Goal: Task Accomplishment & Management: Complete application form

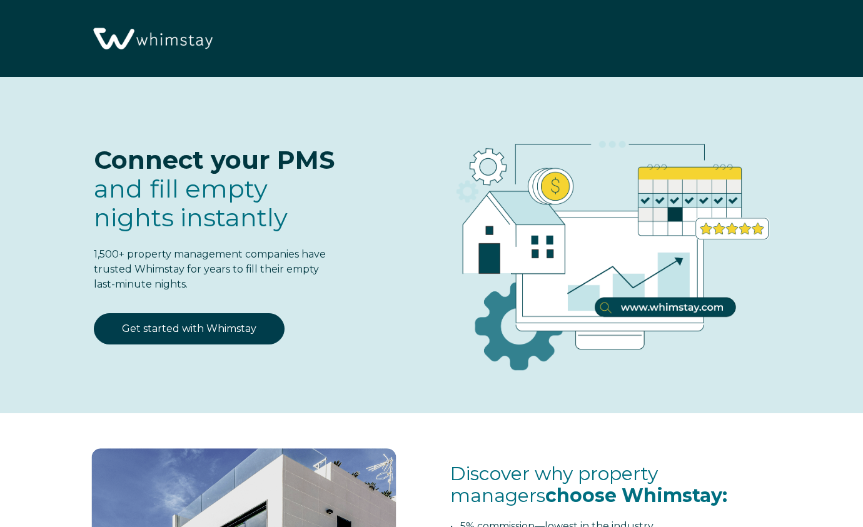
select select "US"
select select "Standard"
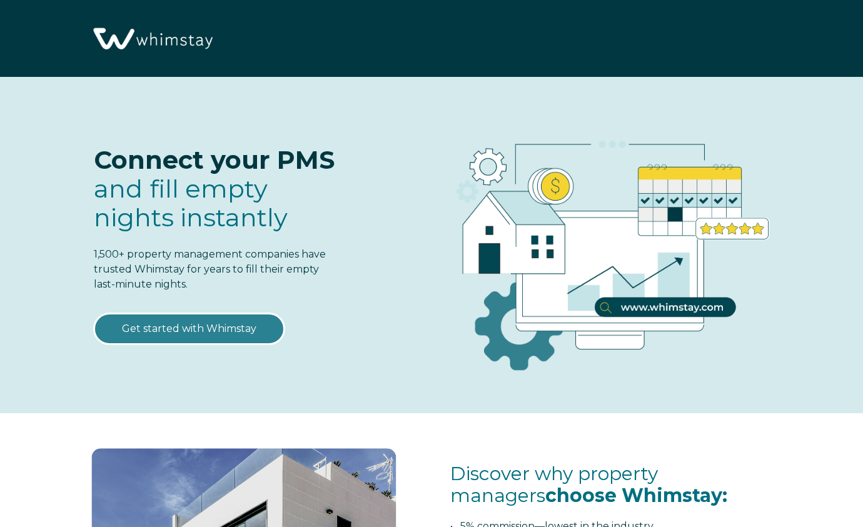
click at [178, 329] on link "Get started with Whimstay" at bounding box center [189, 328] width 191 height 31
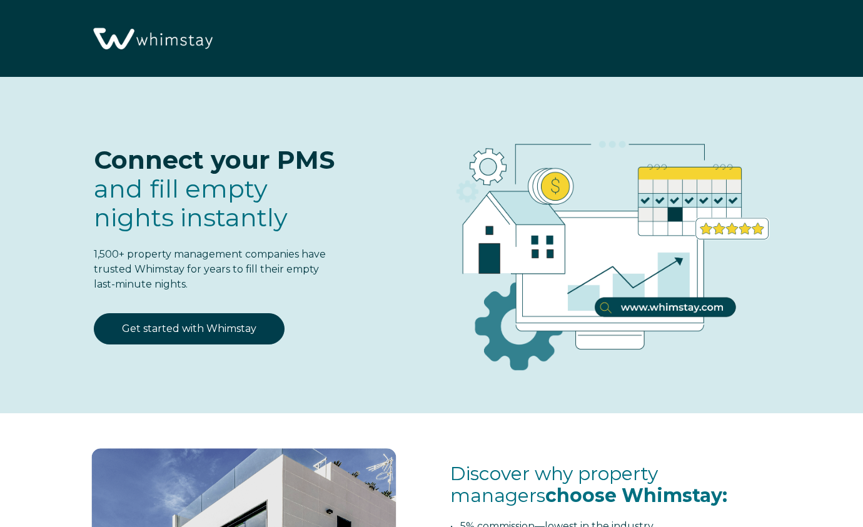
scroll to position [1483, 0]
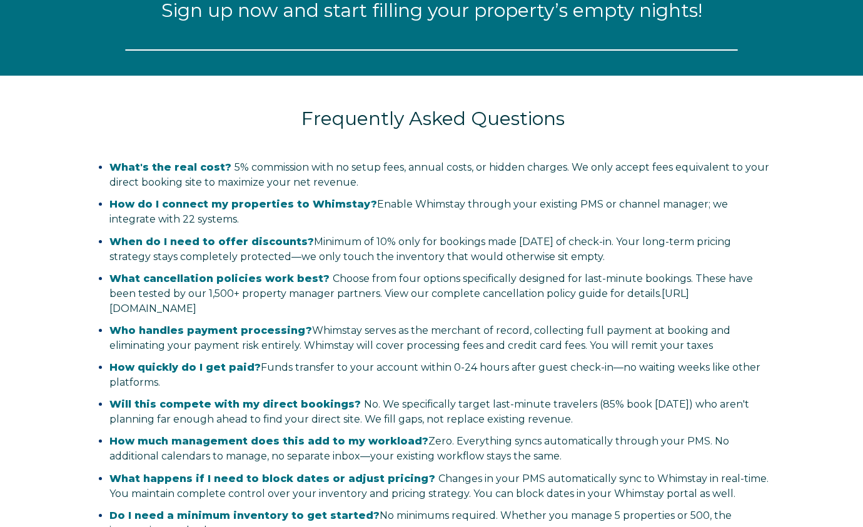
select select "US"
select select "Standard"
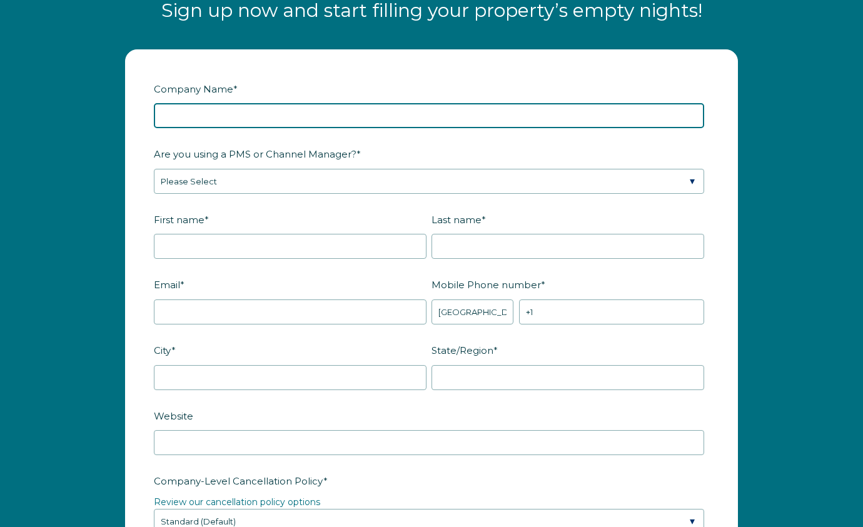
click at [212, 121] on input "Company Name *" at bounding box center [429, 115] width 550 height 25
type input "Heightened Hospitality"
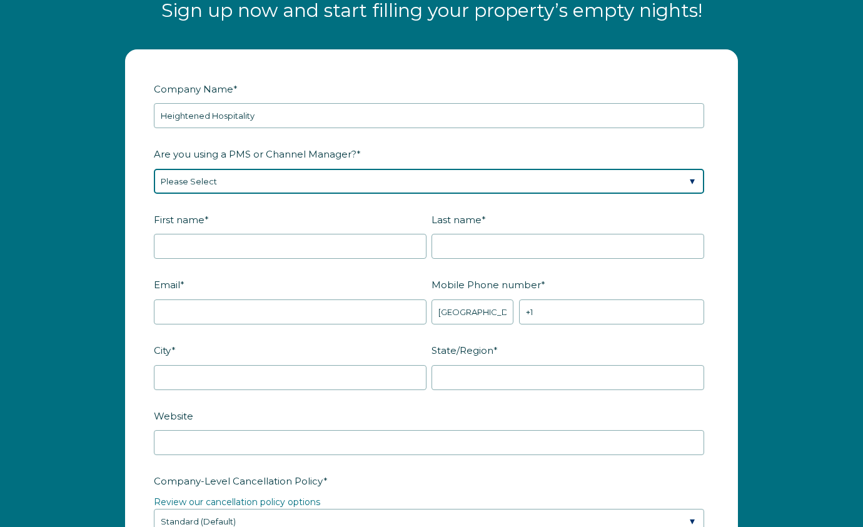
click at [226, 183] on select "Please Select Barefoot BookingPal Boost Brightside CiiRUS Escapia Guesty Hostaw…" at bounding box center [429, 181] width 550 height 25
select select "Guesty"
click at [154, 169] on select "Please Select Barefoot BookingPal Boost Brightside CiiRUS Escapia Guesty Hostaw…" at bounding box center [429, 181] width 550 height 25
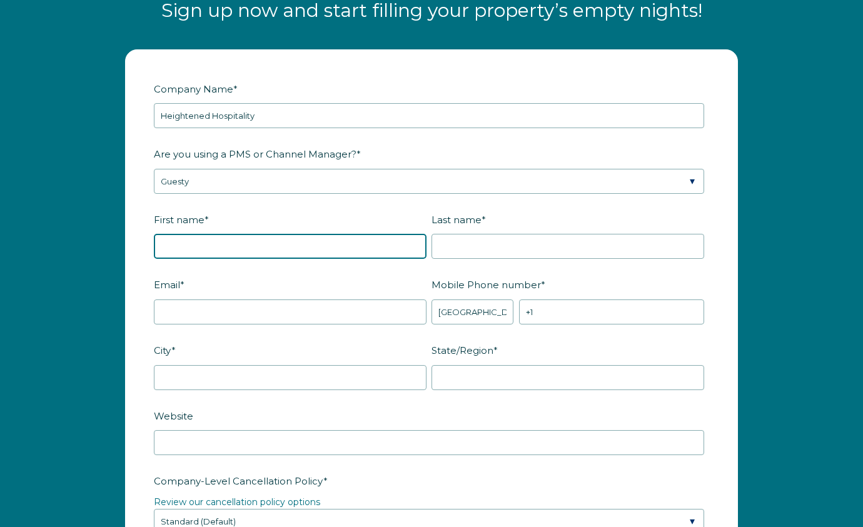
click at [216, 249] on input "First name *" at bounding box center [290, 246] width 273 height 25
type input "John"
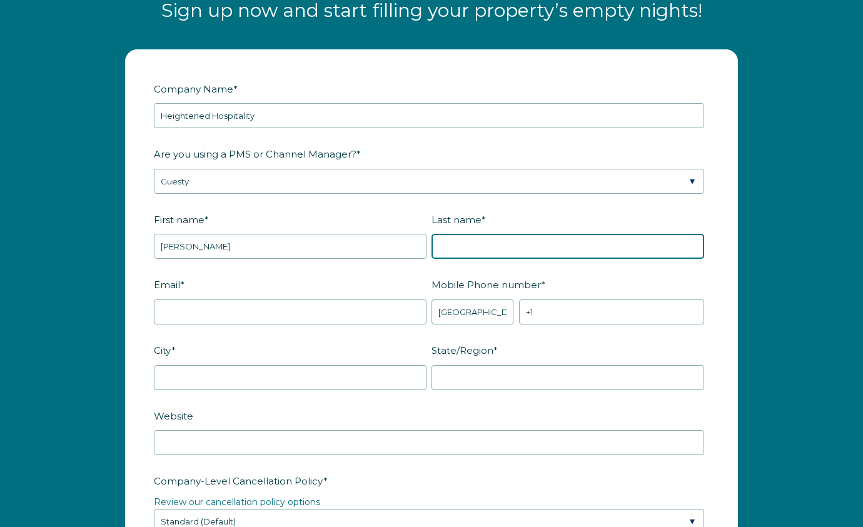
type input "Mazurie"
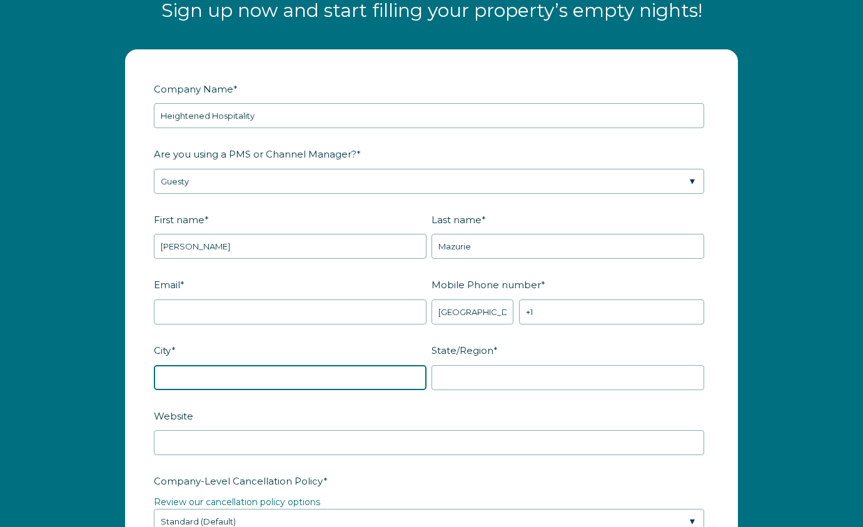
type input "Atlantic City"
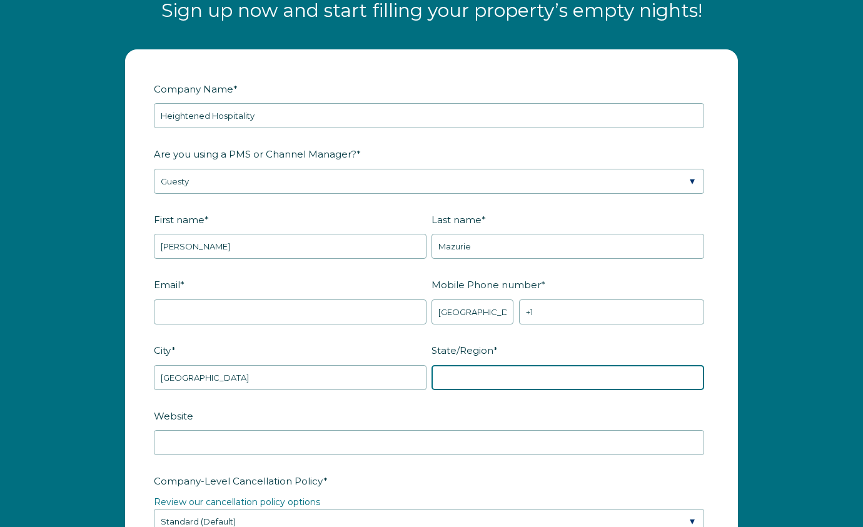
type input "New Jersey"
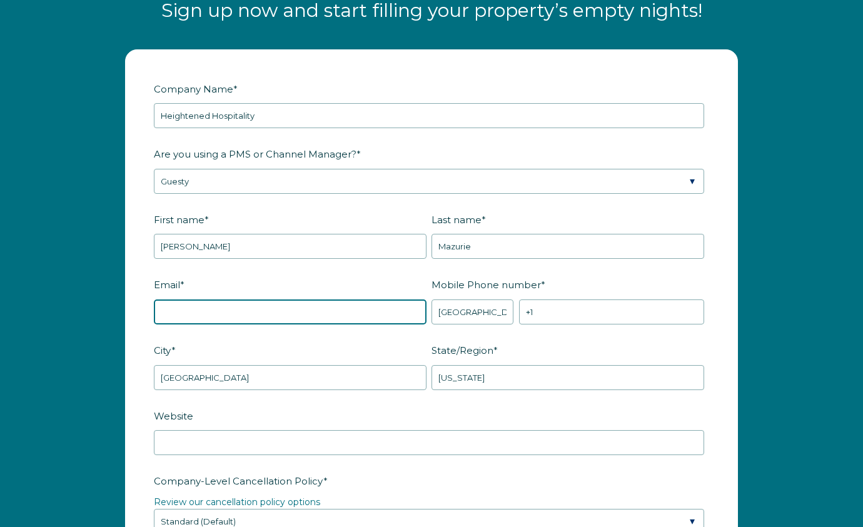
click at [270, 316] on input "Email *" at bounding box center [290, 312] width 273 height 25
click at [183, 308] on input "accounting@heightenedhospitality.com" at bounding box center [290, 312] width 273 height 25
type input "john@heightenedhospitality.com"
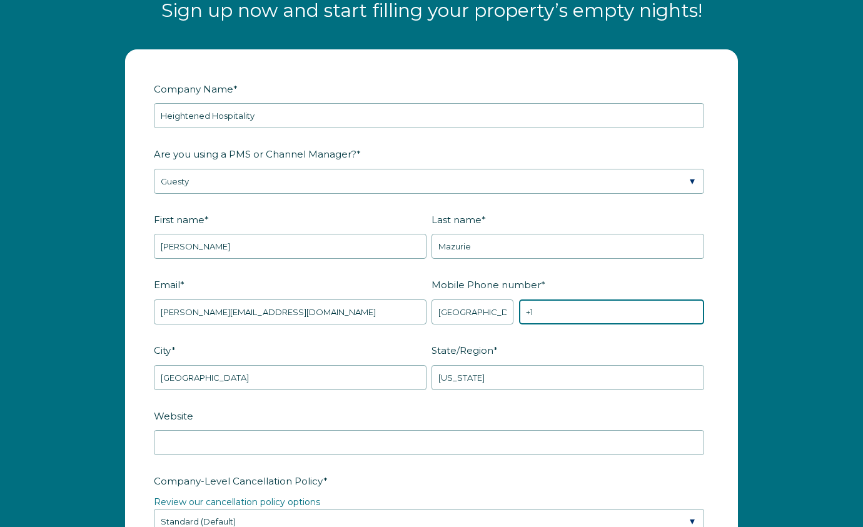
click at [587, 308] on input "+1" at bounding box center [611, 312] width 185 height 25
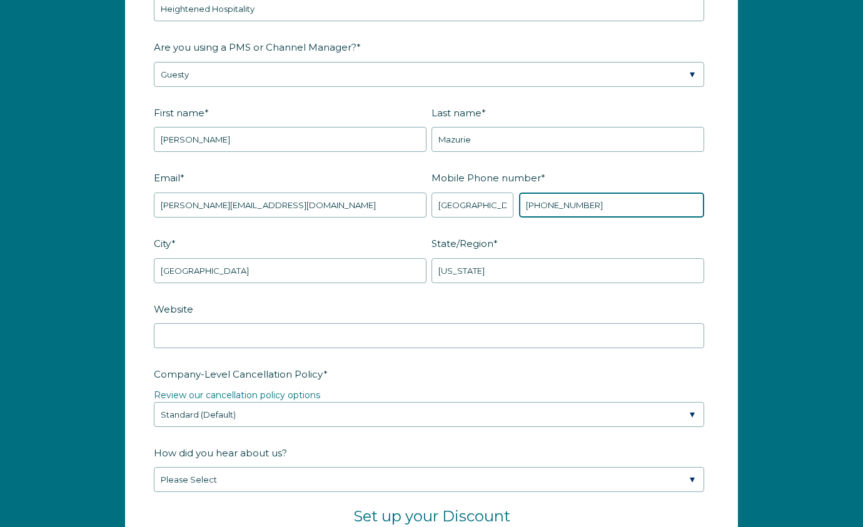
scroll to position [1625, 0]
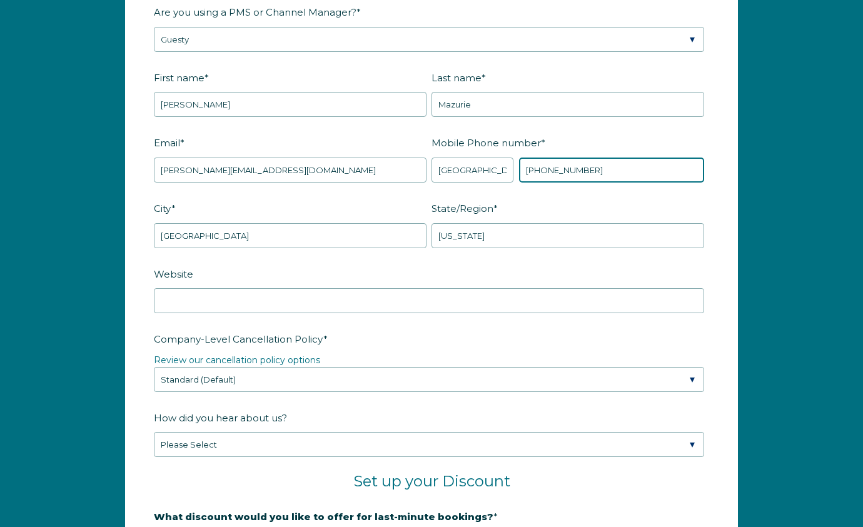
type input "+1 6093003796"
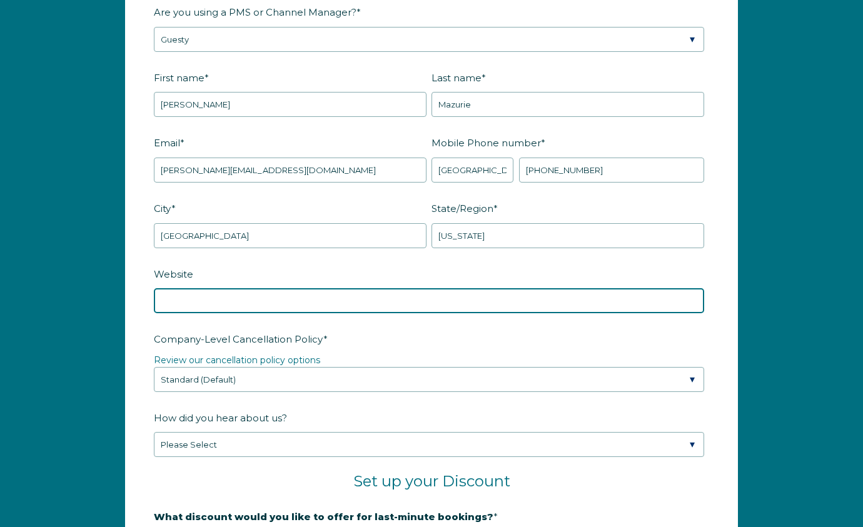
click at [228, 303] on input "Website" at bounding box center [429, 300] width 550 height 25
type input "heightenedhospitality.com"
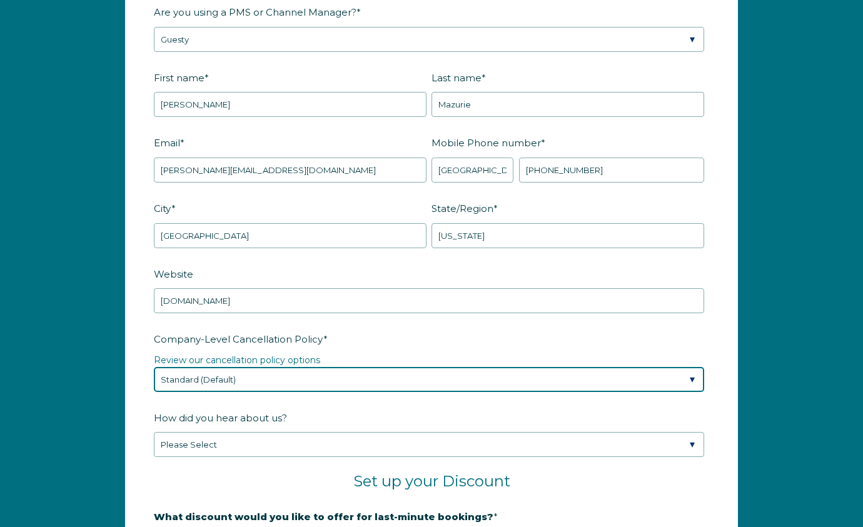
click at [281, 376] on select "Please Select Partial Standard (Default) Moderate Strict" at bounding box center [429, 379] width 550 height 25
click at [154, 367] on select "Please Select Partial Standard (Default) Moderate Strict" at bounding box center [429, 379] width 550 height 25
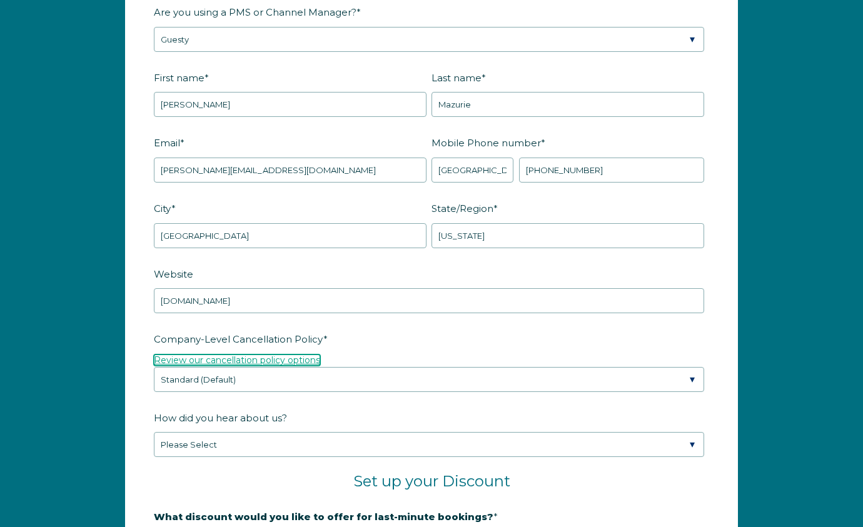
click at [259, 356] on link "Review our cancellation policy options" at bounding box center [237, 360] width 166 height 11
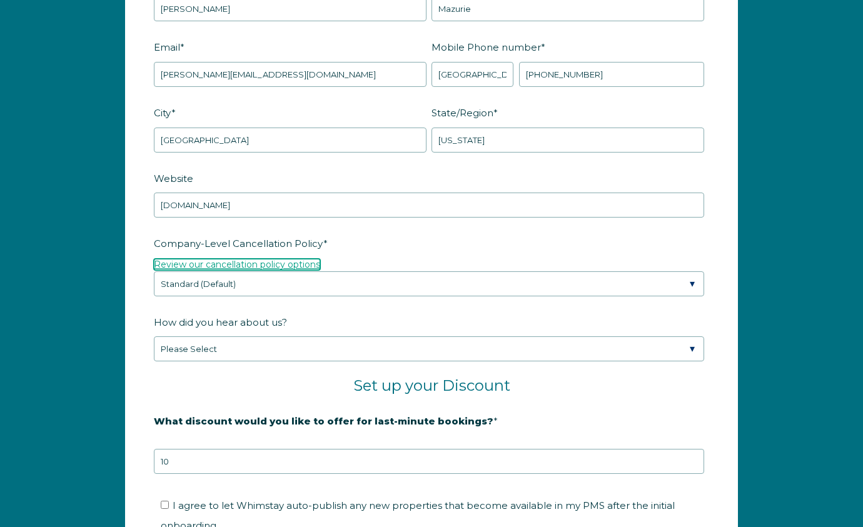
scroll to position [1722, 0]
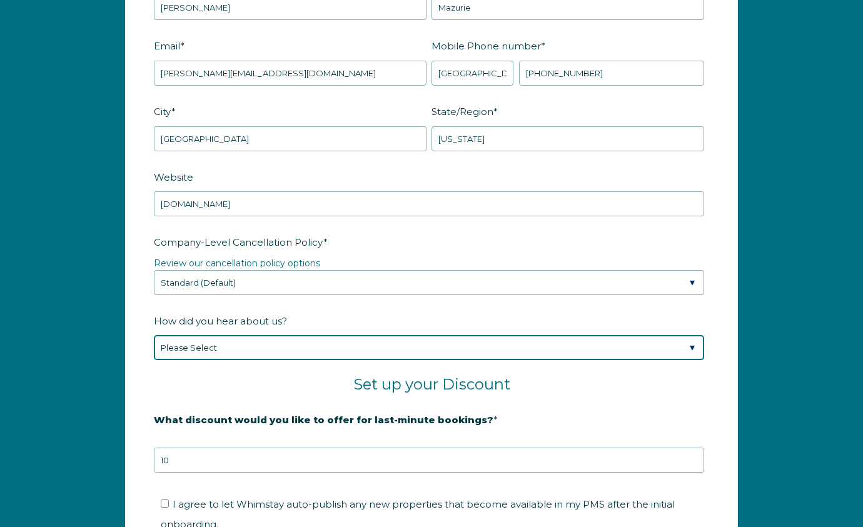
click at [242, 349] on select "Please Select Found Whimstay through a Google search Spoke to a Whimstay salesp…" at bounding box center [429, 347] width 550 height 25
select select "Other"
click at [154, 335] on select "Please Select Found Whimstay through a Google search Spoke to a Whimstay salesp…" at bounding box center [429, 347] width 550 height 25
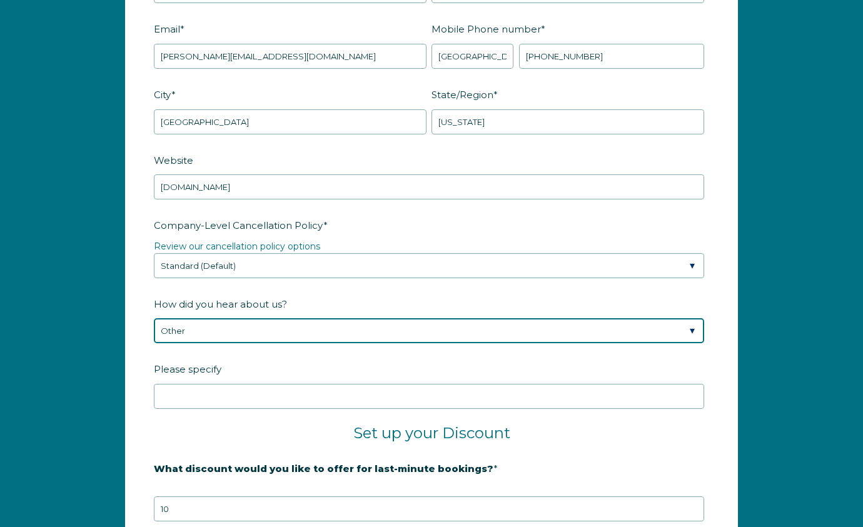
scroll to position [1742, 0]
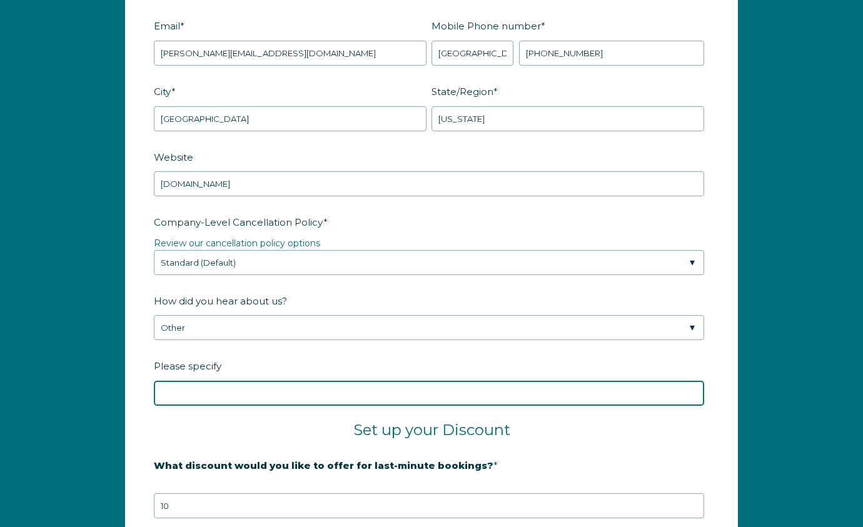
click at [223, 391] on input "Please specify" at bounding box center [429, 393] width 550 height 25
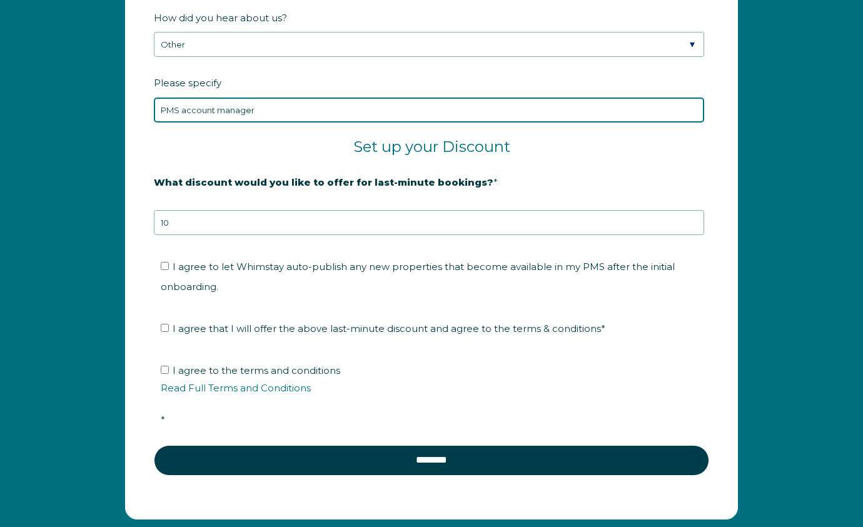
scroll to position [2027, 0]
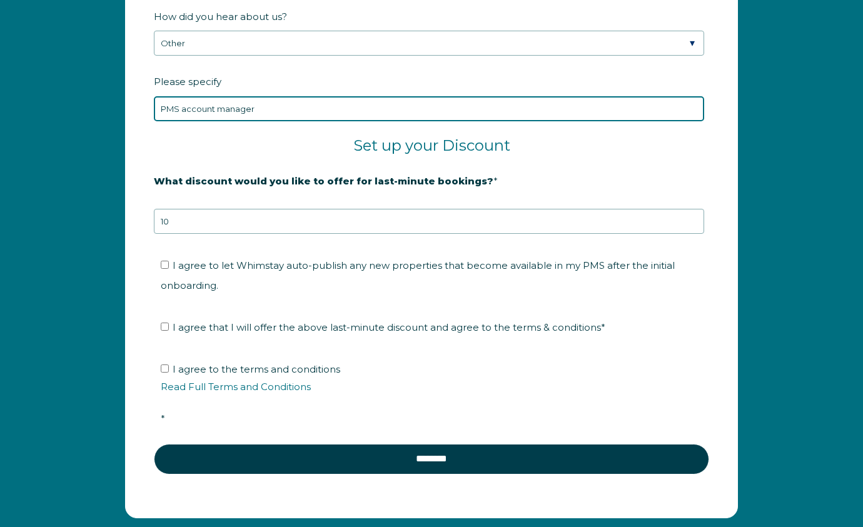
type input "PMS account manager"
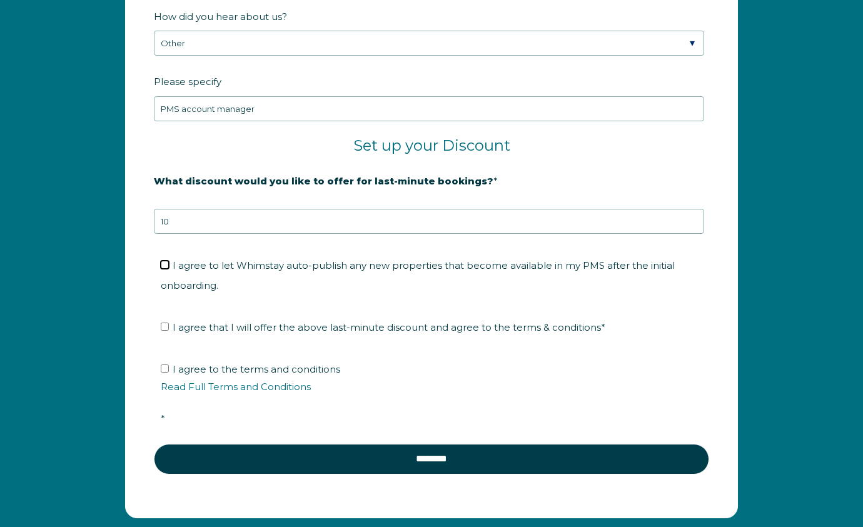
click at [164, 265] on input "I agree to let Whimstay auto-publish any new properties that become available i…" at bounding box center [165, 265] width 8 height 8
checkbox input "true"
click at [175, 326] on span "I agree that I will offer the above last-minute discount and agree to the terms…" at bounding box center [389, 327] width 433 height 12
click at [169, 326] on input "I agree that I will offer the above last-minute discount and agree to the terms…" at bounding box center [165, 327] width 8 height 8
checkbox input "true"
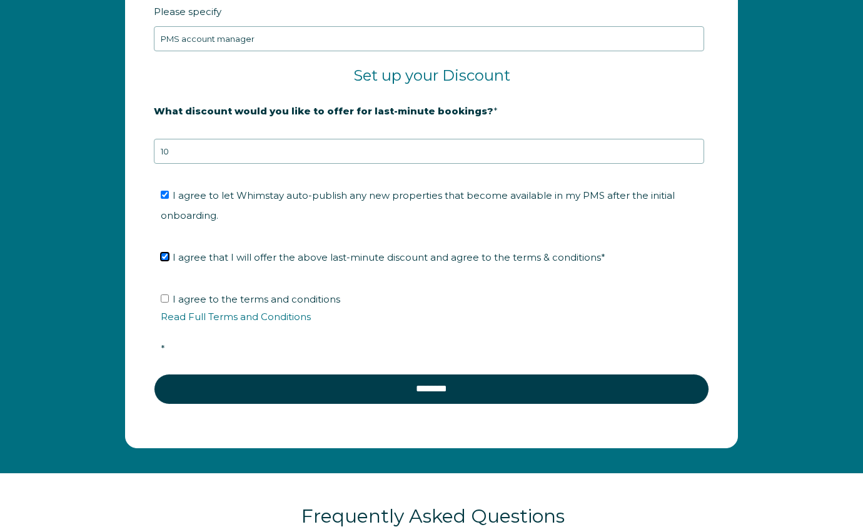
scroll to position [2112, 0]
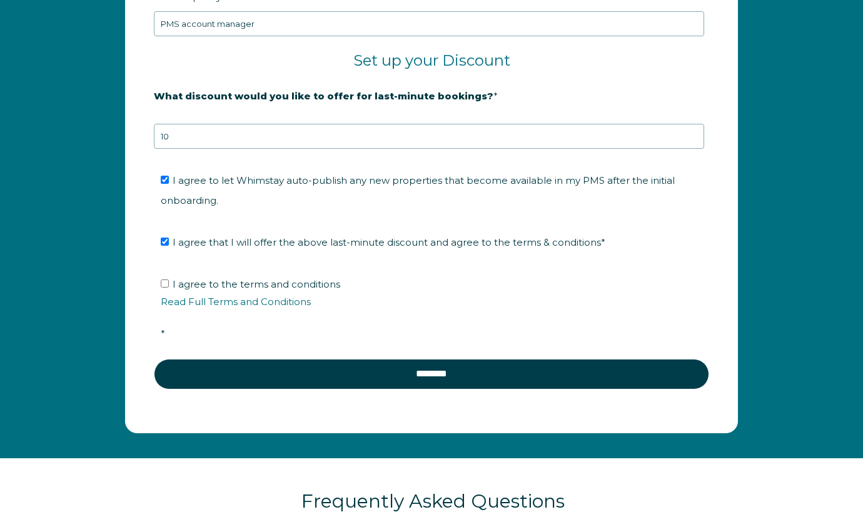
click at [213, 286] on span "I agree to the terms and conditions Read Full Terms and Conditions *" at bounding box center [436, 308] width 550 height 61
click at [169, 286] on input "I agree to the terms and conditions Read Full Terms and Conditions *" at bounding box center [165, 284] width 8 height 8
checkbox input "true"
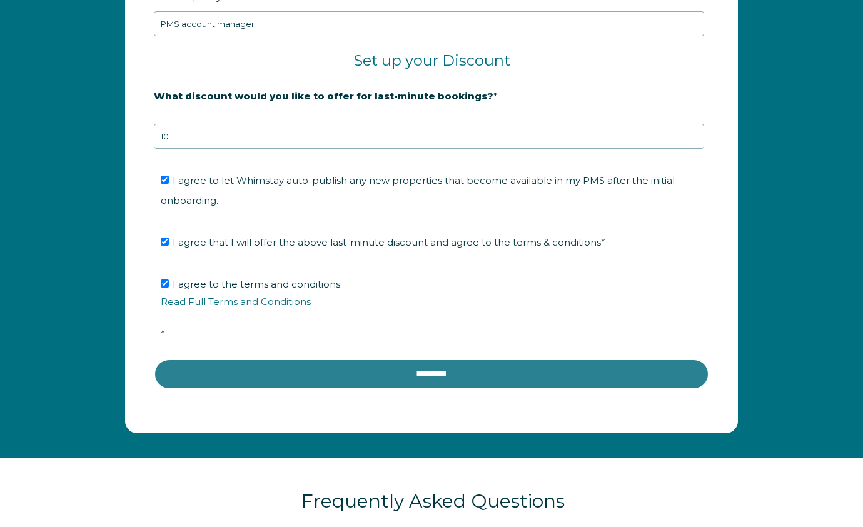
click at [404, 366] on input "********" at bounding box center [431, 374] width 555 height 30
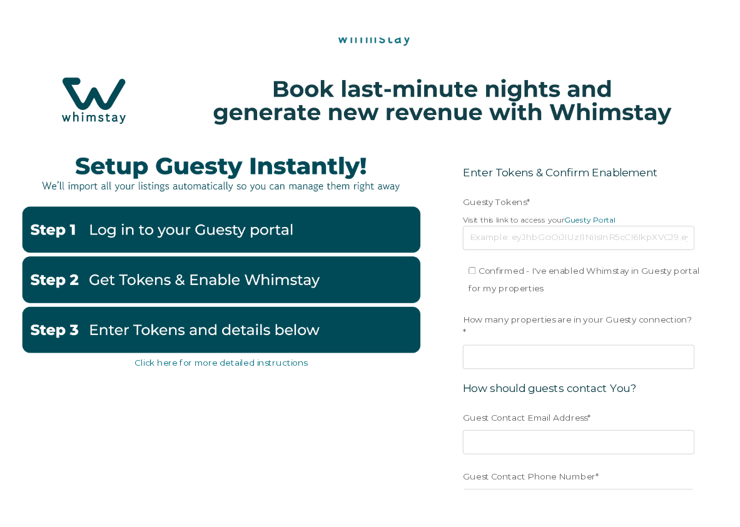
scroll to position [69, 0]
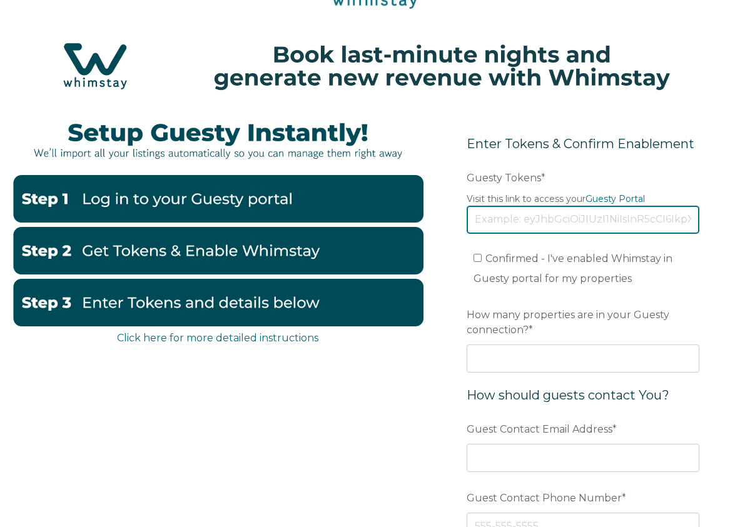
click at [579, 224] on input "Guesty Tokens *" at bounding box center [582, 220] width 233 height 28
paste input "eyJhbGciOiJIUzI1NiIsInR5cCI6IkpXVCJ9.eyJ0b2tlbklkIjoiNjhkMWE1OTlhNTJiZjU1ZjgxNz…"
type input "eyJhbGciOiJIUzI1NiIsInR5cCI6IkpXVCJ9.eyJ0b2tlbklkIjoiNjhkMWE1OTlhNTJiZjU1ZjgxNz…"
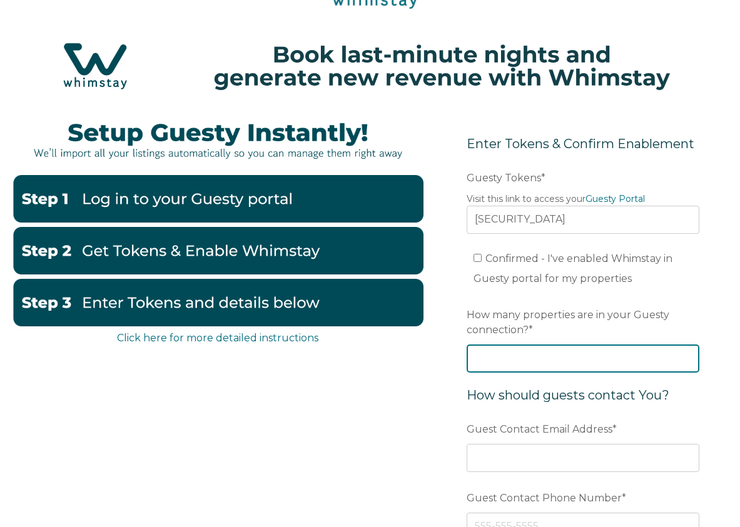
click at [564, 360] on input "How many properties are in your Guesty connection? *" at bounding box center [582, 359] width 233 height 28
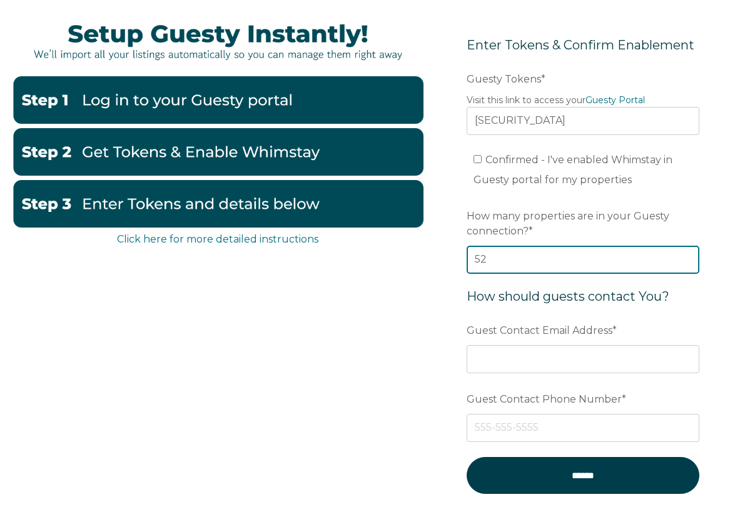
scroll to position [178, 0]
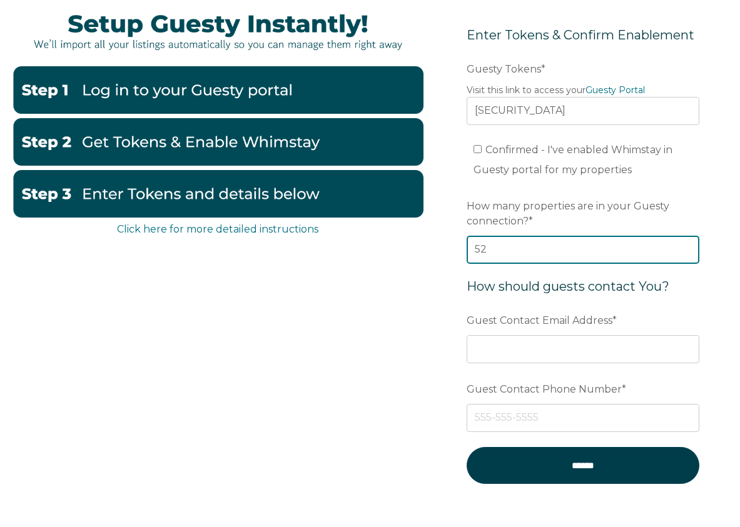
type input "5"
type input "39"
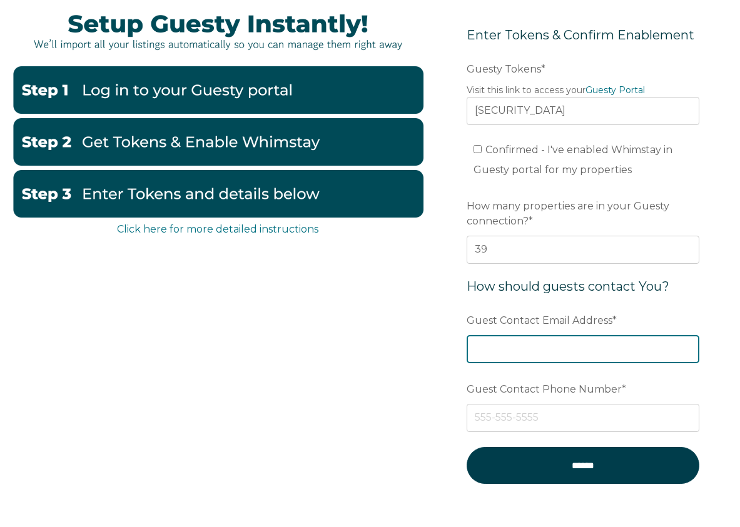
click at [633, 348] on input "Guest Contact Email Address *" at bounding box center [582, 349] width 233 height 28
type input "accounting@heightenedhospitality.com"
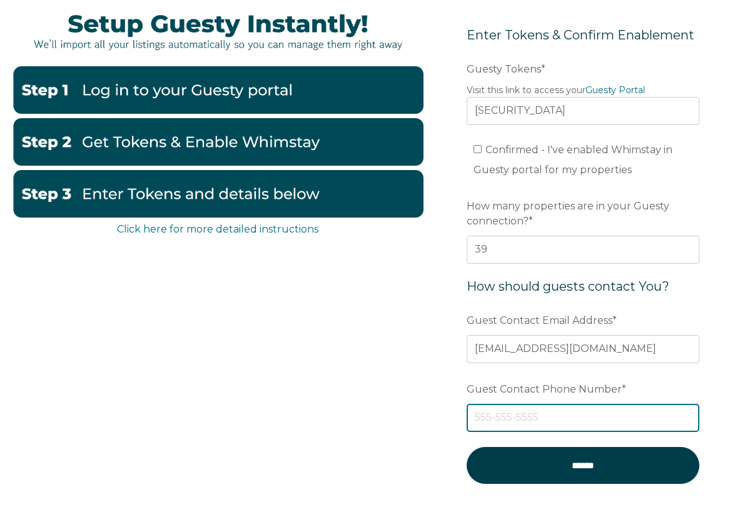
type input "6094128690"
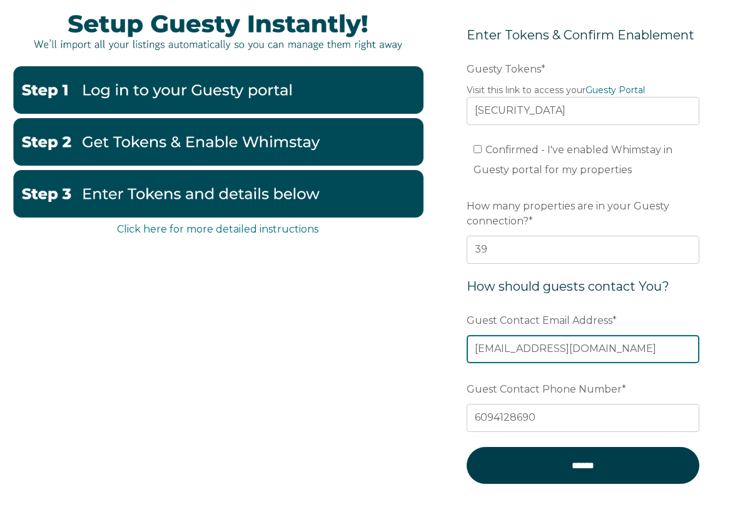
click at [505, 349] on input "accounting@heightenedhospitality.com" at bounding box center [582, 349] width 233 height 28
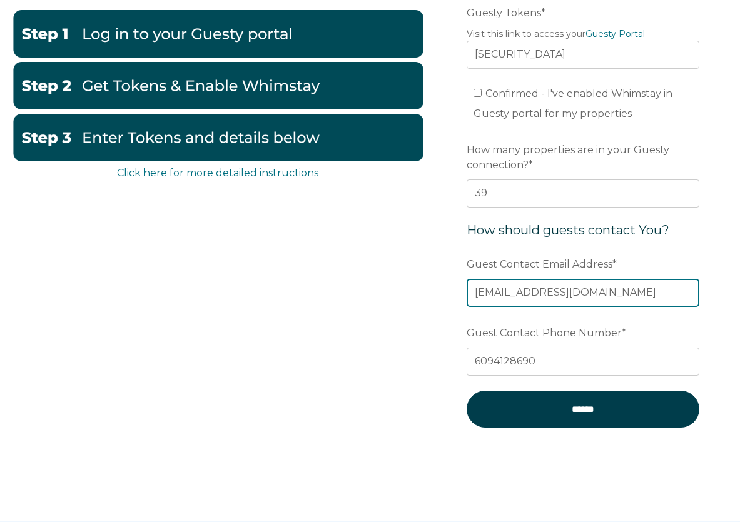
scroll to position [245, 0]
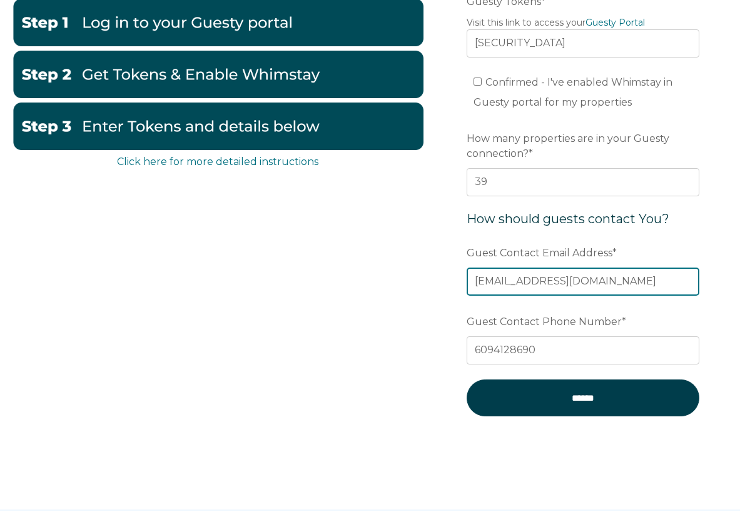
type input "admin@heightenedhospitality.com"
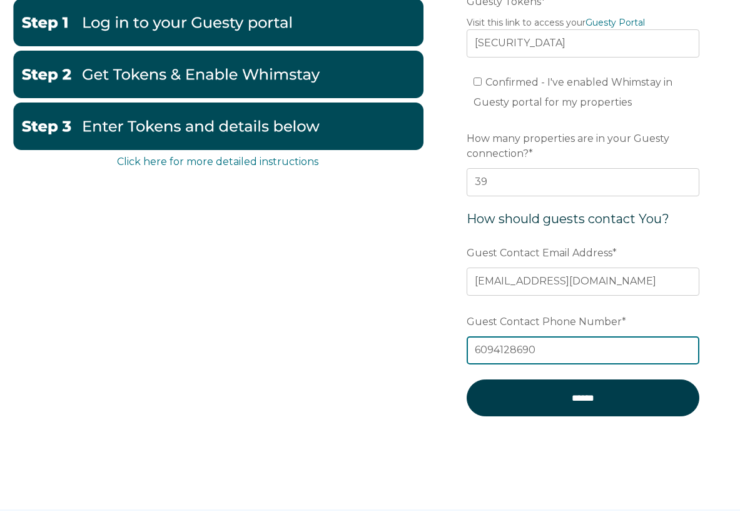
click at [499, 347] on input "6094128690" at bounding box center [582, 350] width 233 height 28
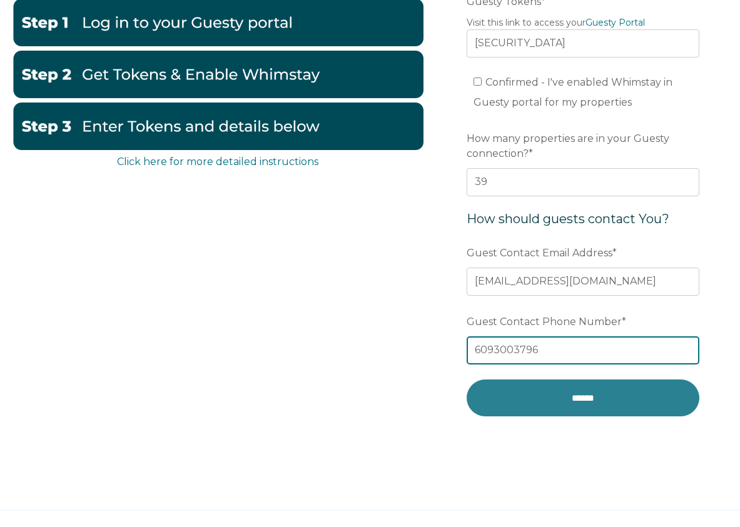
type input "6093003796"
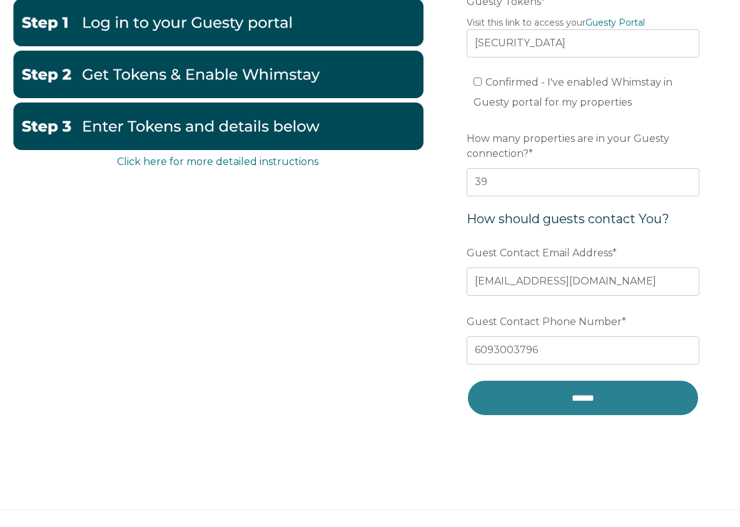
click at [535, 388] on input "******" at bounding box center [582, 398] width 233 height 37
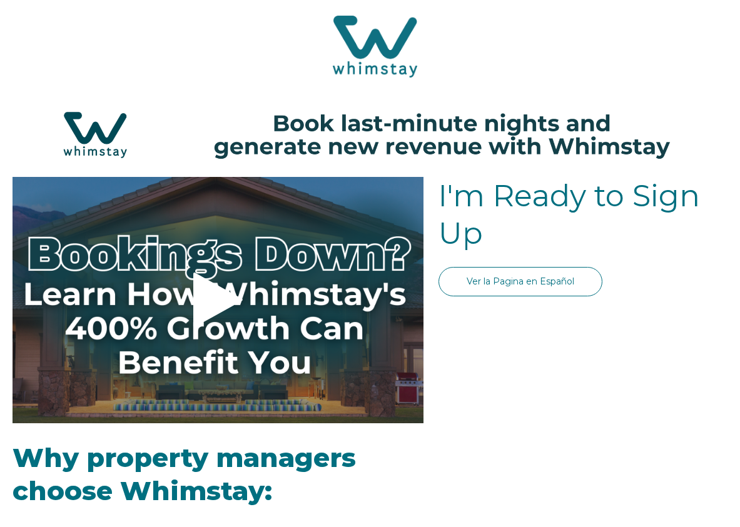
select select "US"
select select "Standard"
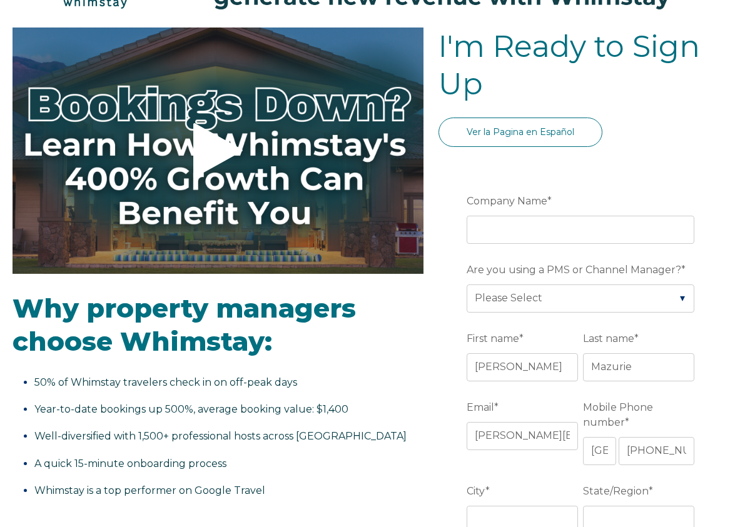
scroll to position [161, 0]
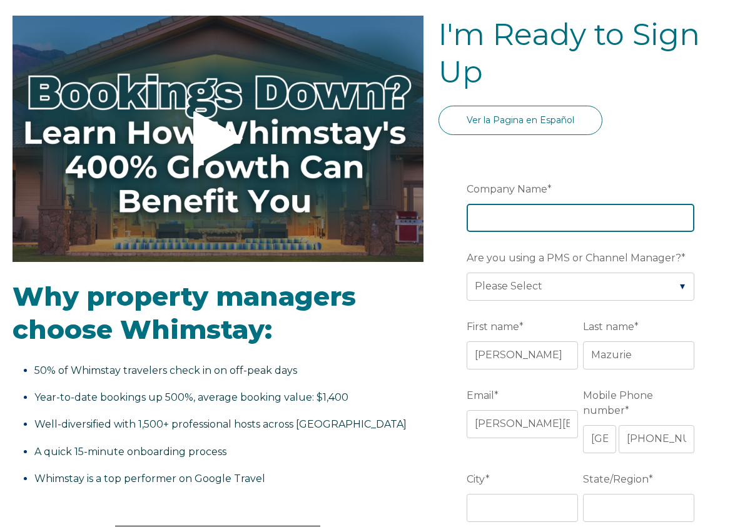
click at [509, 220] on input "Company Name *" at bounding box center [580, 218] width 228 height 28
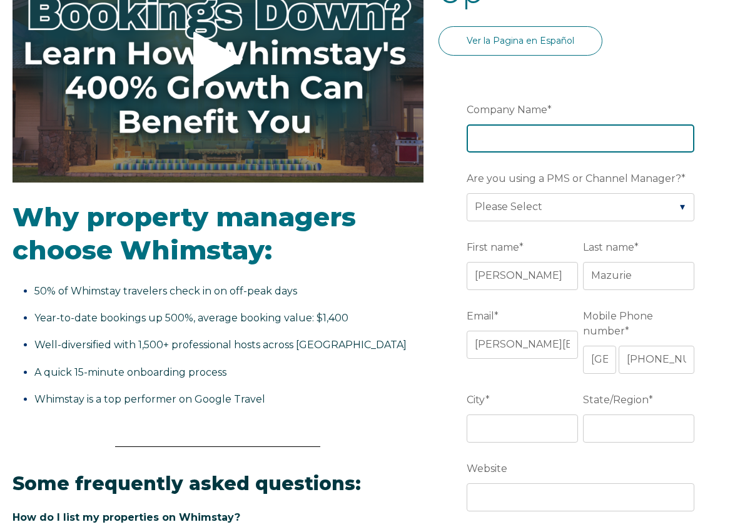
scroll to position [251, 0]
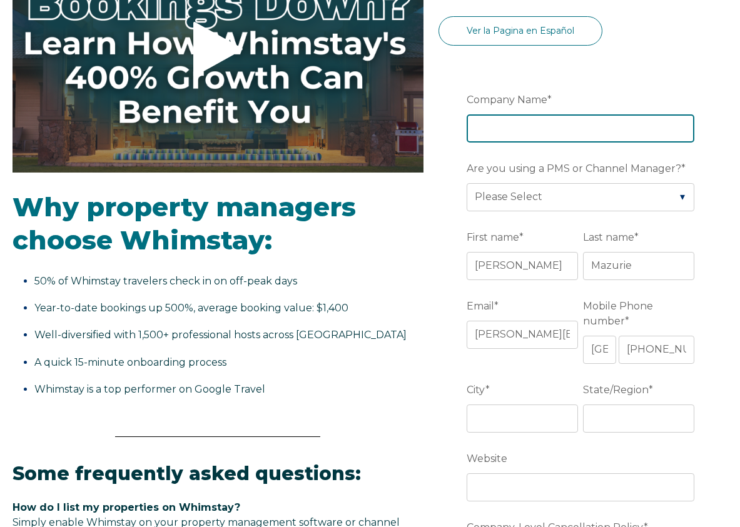
click at [529, 126] on input "Company Name *" at bounding box center [580, 128] width 228 height 28
type input "Heightened Hospitality"
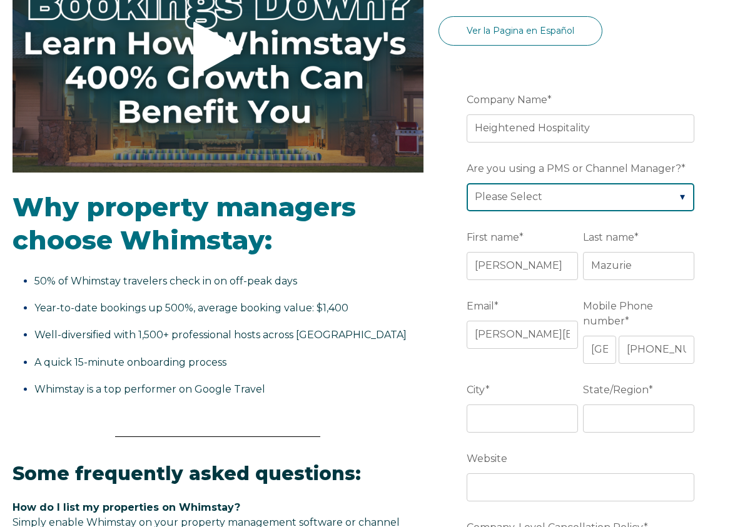
click at [546, 194] on select "Please Select Barefoot BookingPal Boost Brightside CiiRUS Escapia Guesty Hostaw…" at bounding box center [580, 197] width 228 height 28
select select "Guesty"
click at [466, 183] on select "Please Select Barefoot BookingPal Boost Brightside CiiRUS Escapia Guesty Hostaw…" at bounding box center [580, 197] width 228 height 28
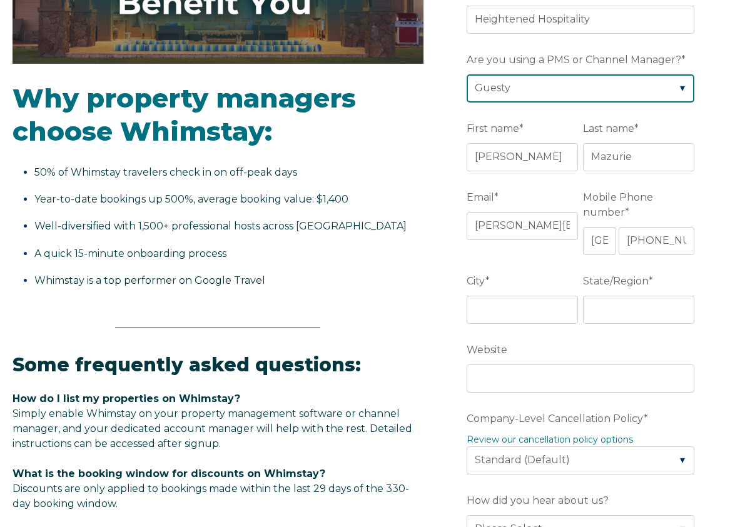
scroll to position [363, 0]
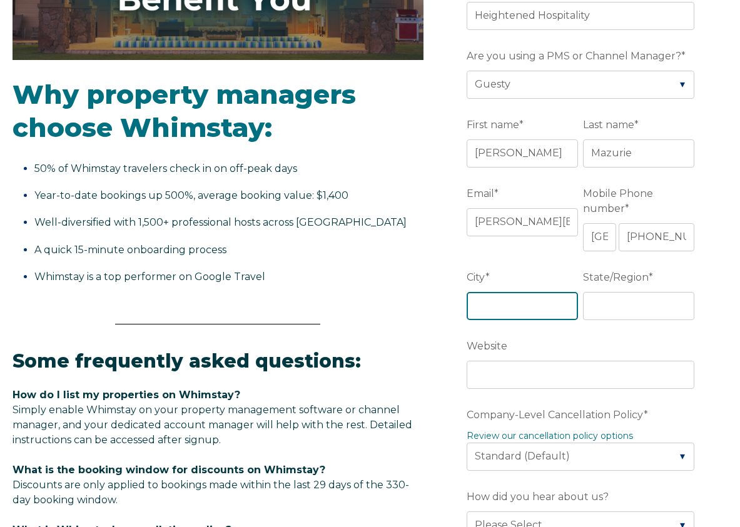
click at [520, 311] on input "City *" at bounding box center [521, 306] width 111 height 28
type input "Atlantic City"
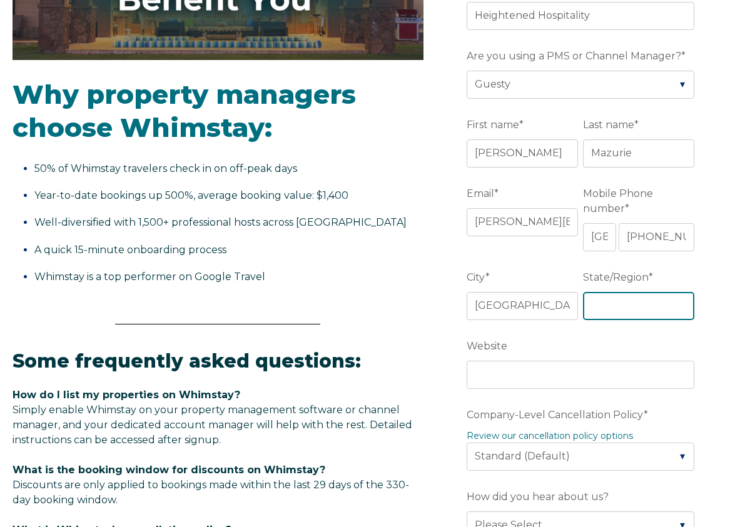
type input "New Jersey"
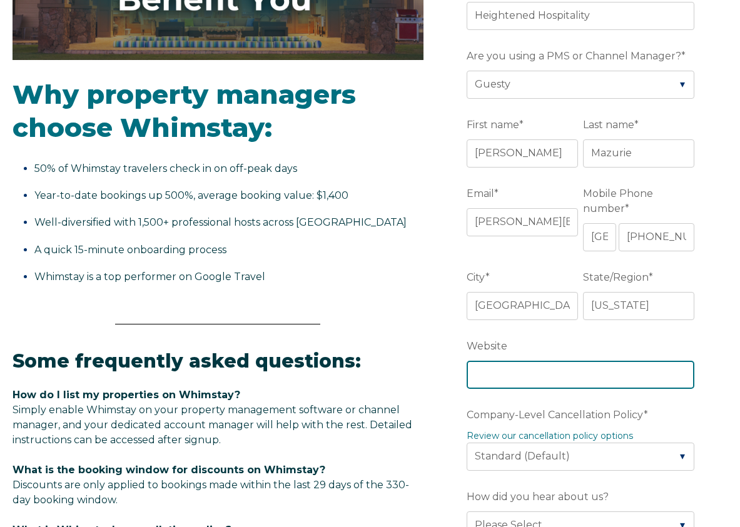
click at [531, 373] on input "Website" at bounding box center [580, 375] width 228 height 28
type input "heightenedhospitality.com"
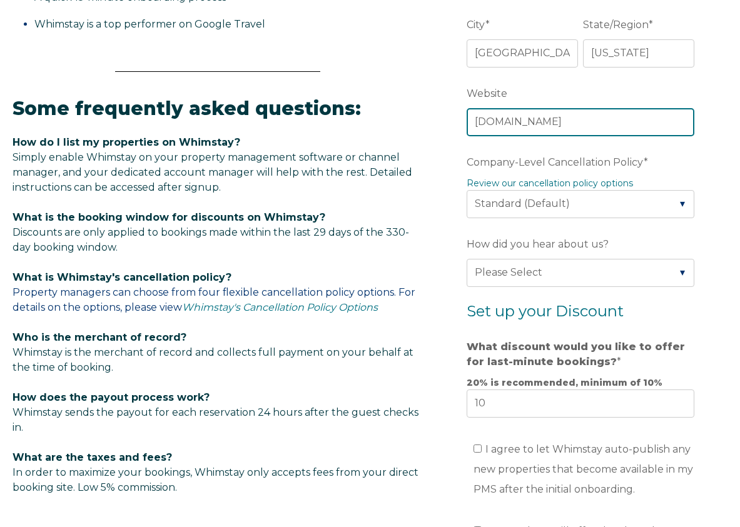
scroll to position [647, 0]
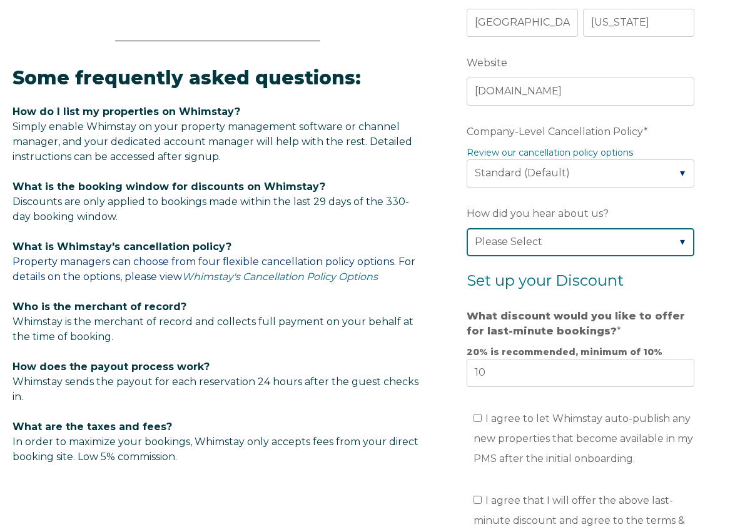
click at [544, 252] on select "Please Select Found Whimstay through a Google search Spoke to a Whimstay salesp…" at bounding box center [580, 242] width 228 height 28
select select "Other"
click at [466, 228] on select "Please Select Found Whimstay through a Google search Spoke to a Whimstay salesp…" at bounding box center [580, 242] width 228 height 28
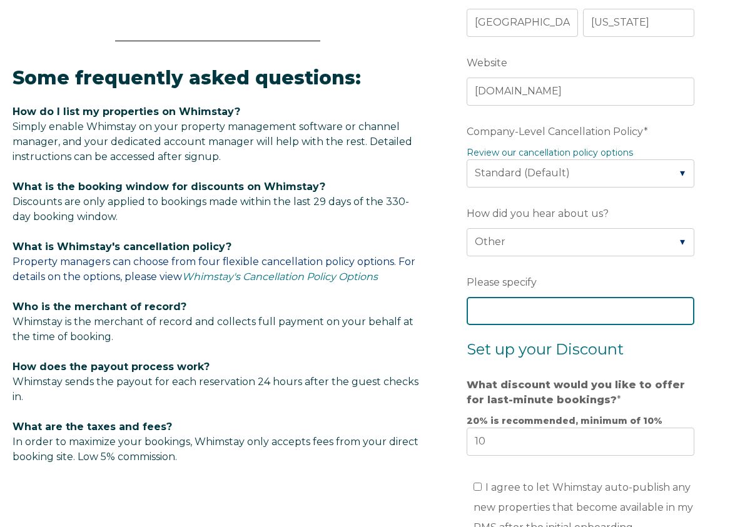
click at [527, 305] on input "Please specify" at bounding box center [580, 311] width 228 height 28
type input "PMS account manager"
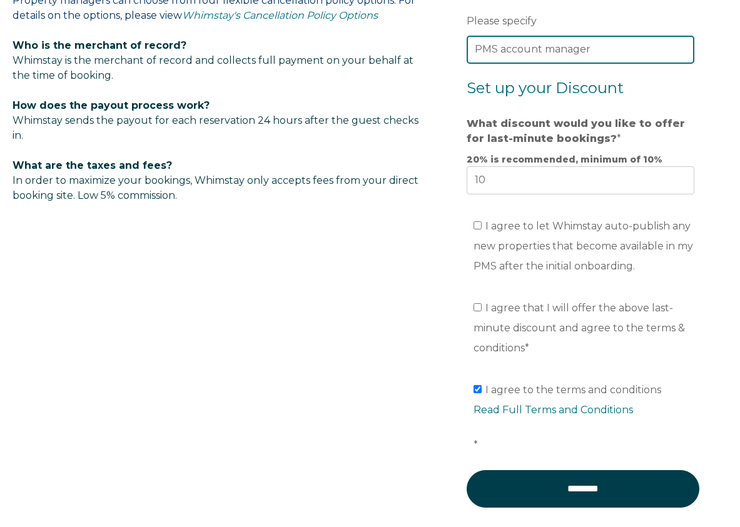
scroll to position [924, 0]
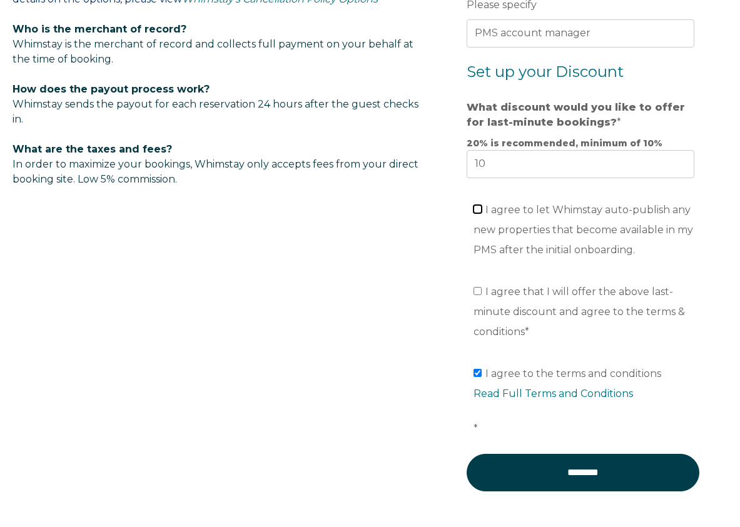
click at [479, 210] on input "I agree to let Whimstay auto-publish any new properties that become available i…" at bounding box center [477, 209] width 8 height 8
checkbox input "true"
click at [478, 291] on input "I agree that I will offer the above last-minute discount and agree to the terms…" at bounding box center [477, 291] width 8 height 8
checkbox input "true"
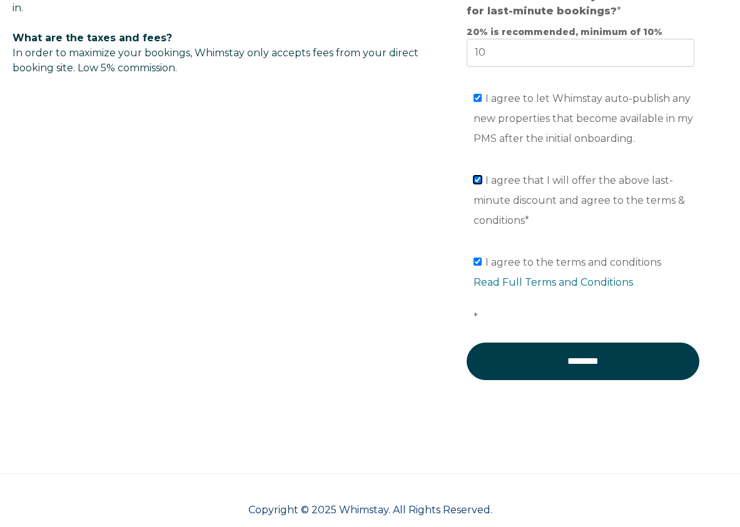
scroll to position [1056, 0]
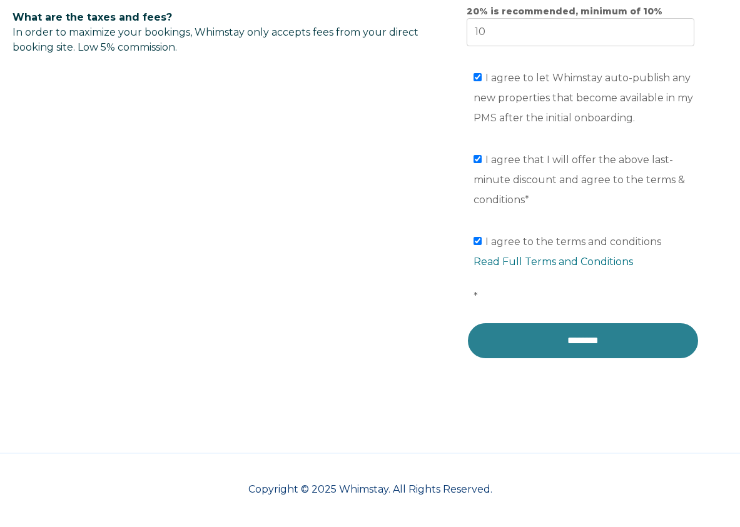
click at [523, 326] on input "********" at bounding box center [582, 341] width 233 height 38
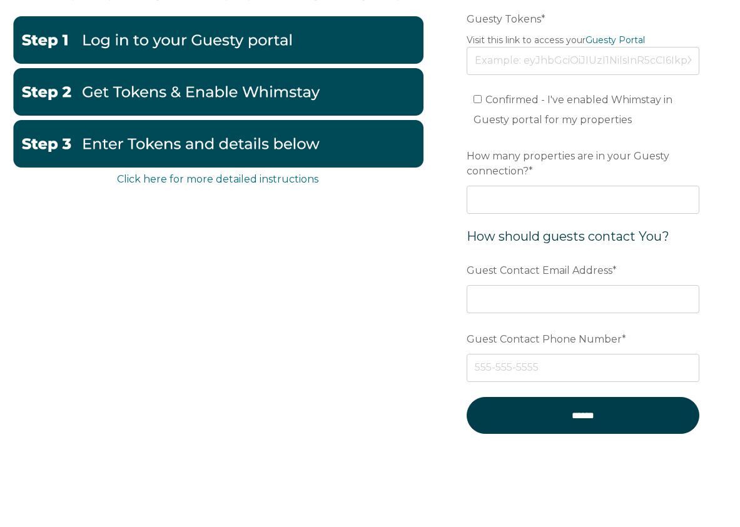
scroll to position [302, 0]
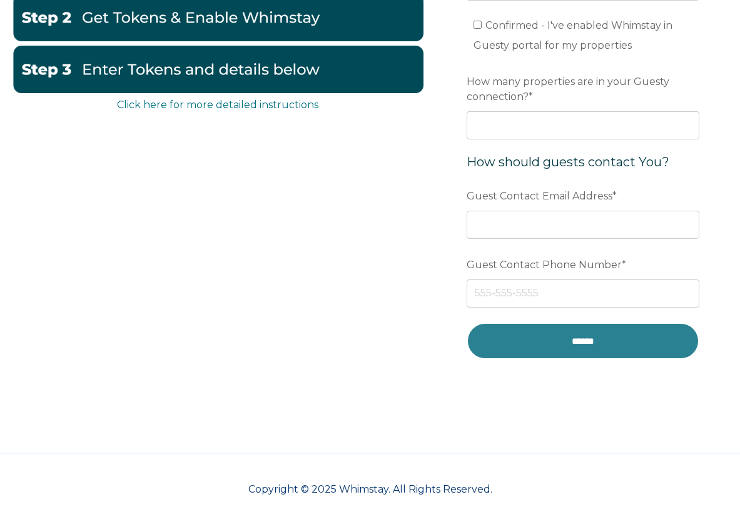
click at [540, 344] on input "******" at bounding box center [582, 341] width 233 height 37
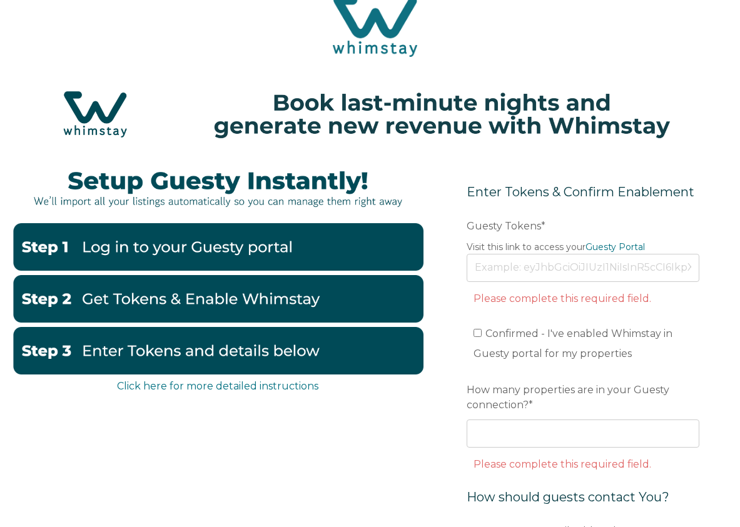
scroll to position [19, 0]
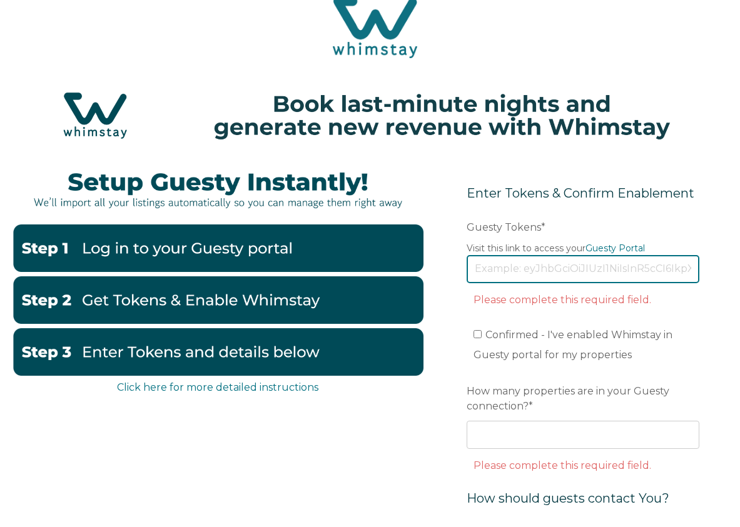
click at [537, 265] on input "Guesty Tokens *" at bounding box center [582, 269] width 233 height 28
type input "[SECURITY_DATA]"
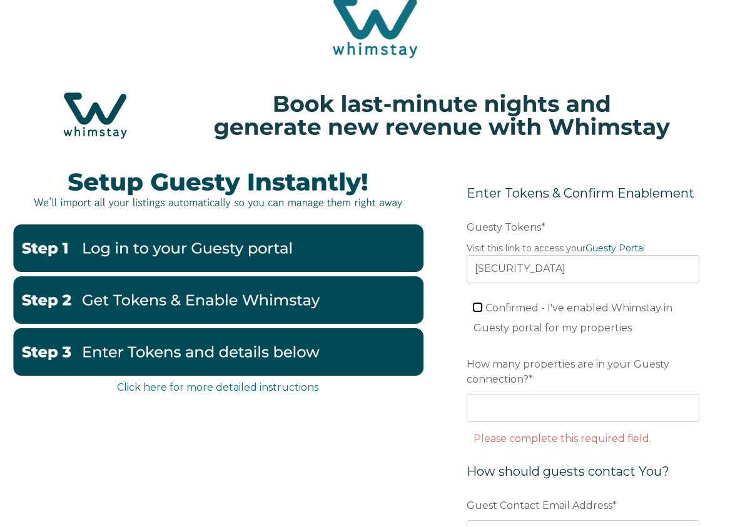
click at [478, 305] on input "Confirmed - I've enabled Whimstay in Guesty portal for my properties" at bounding box center [477, 307] width 8 height 8
checkbox input "true"
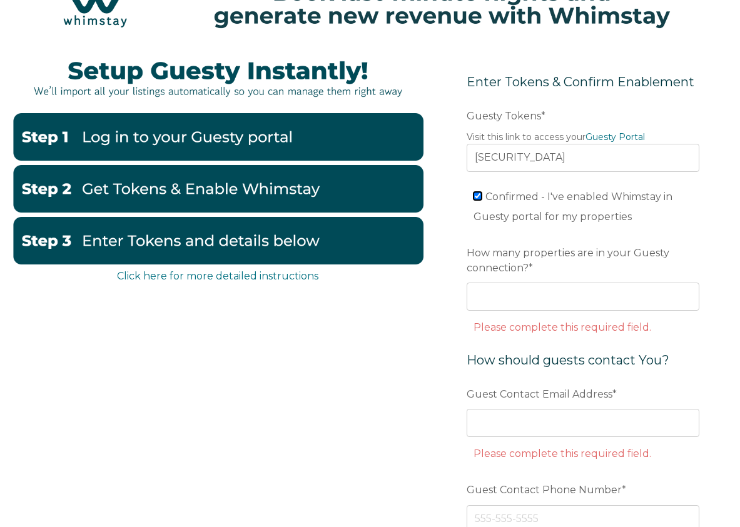
scroll to position [131, 0]
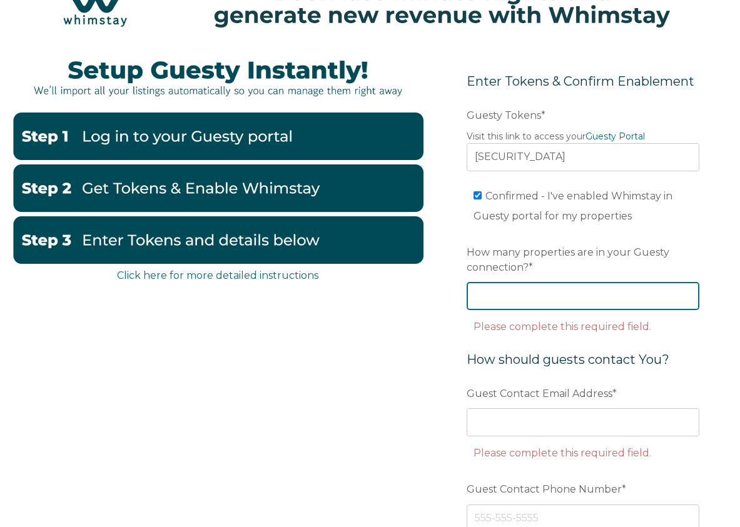
click at [530, 308] on input "How many properties are in your Guesty connection? *" at bounding box center [582, 296] width 233 height 28
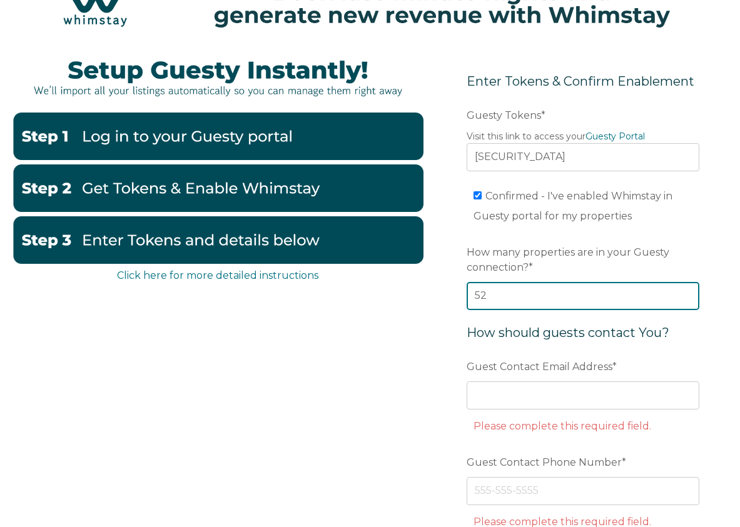
type input "5"
type input "39"
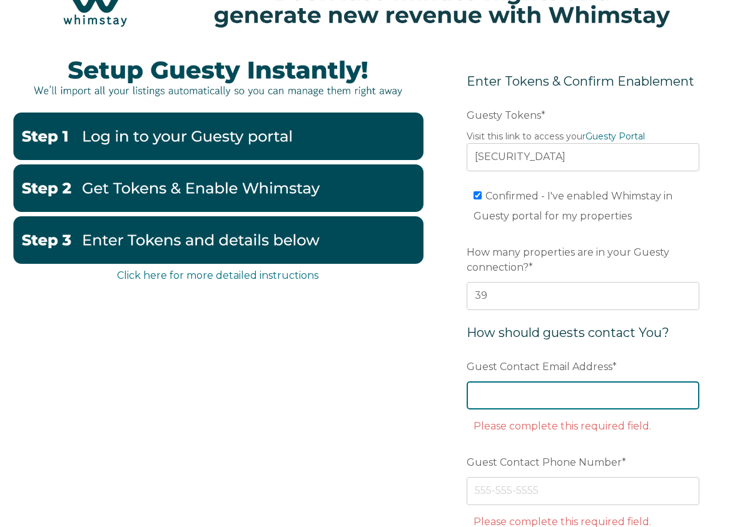
click at [549, 394] on input "Guest Contact Email Address *" at bounding box center [582, 395] width 233 height 28
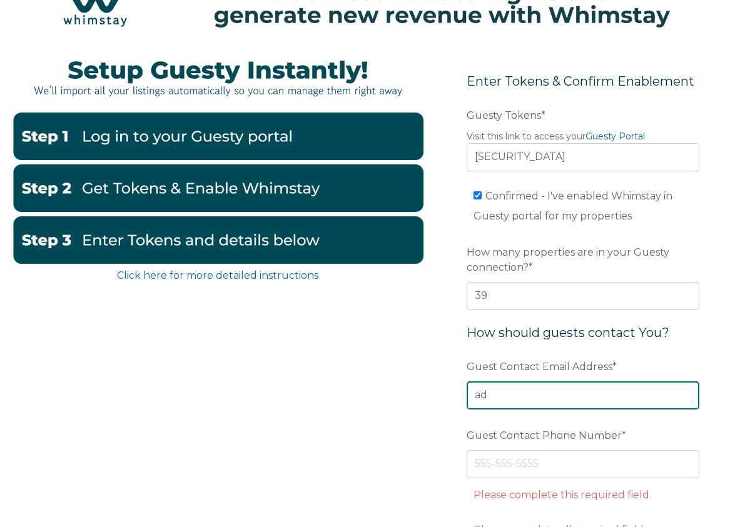
type input "[EMAIL_ADDRESS][DOMAIN_NAME]"
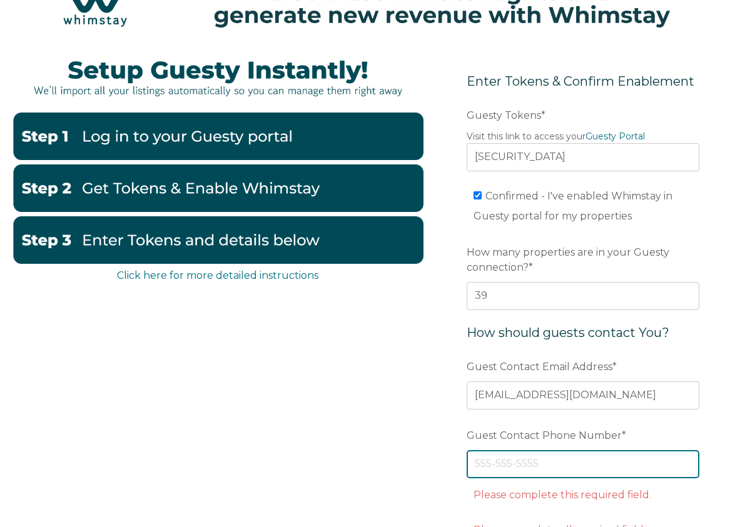
click at [505, 469] on input "Guest Contact Phone Number *" at bounding box center [582, 464] width 233 height 28
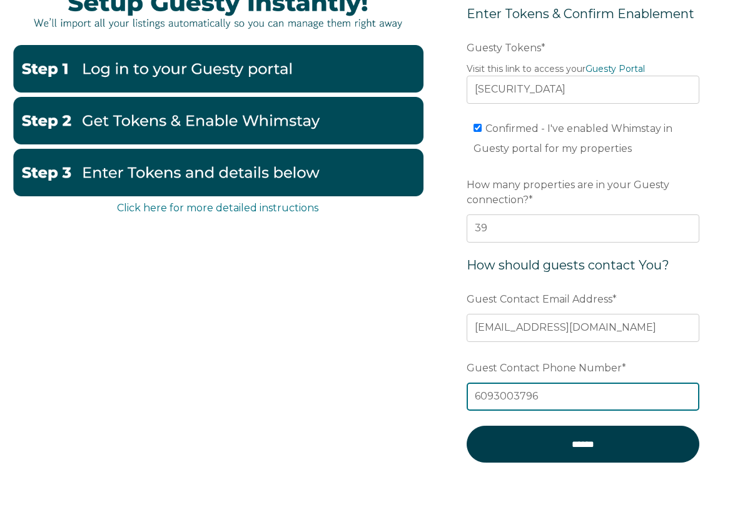
scroll to position [210, 0]
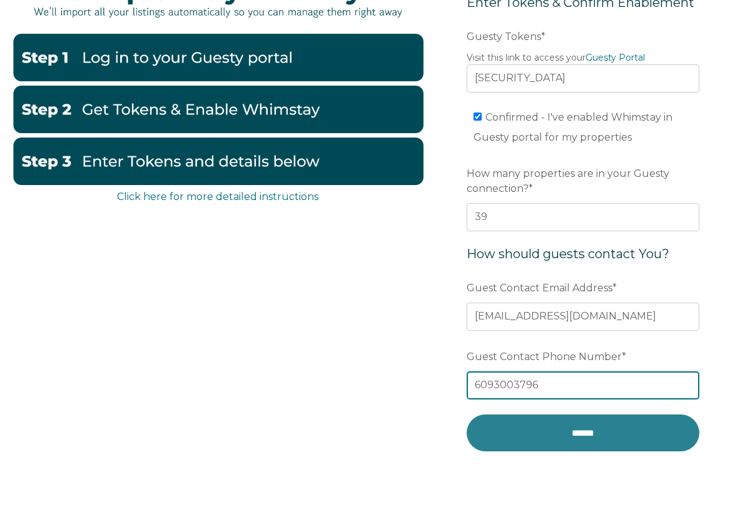
type input "6093003796"
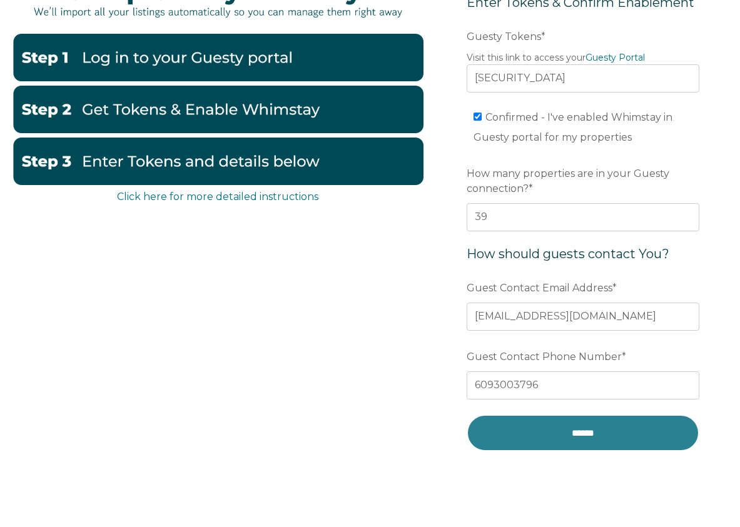
click at [508, 437] on input "******" at bounding box center [582, 433] width 233 height 37
